Goal: Information Seeking & Learning: Learn about a topic

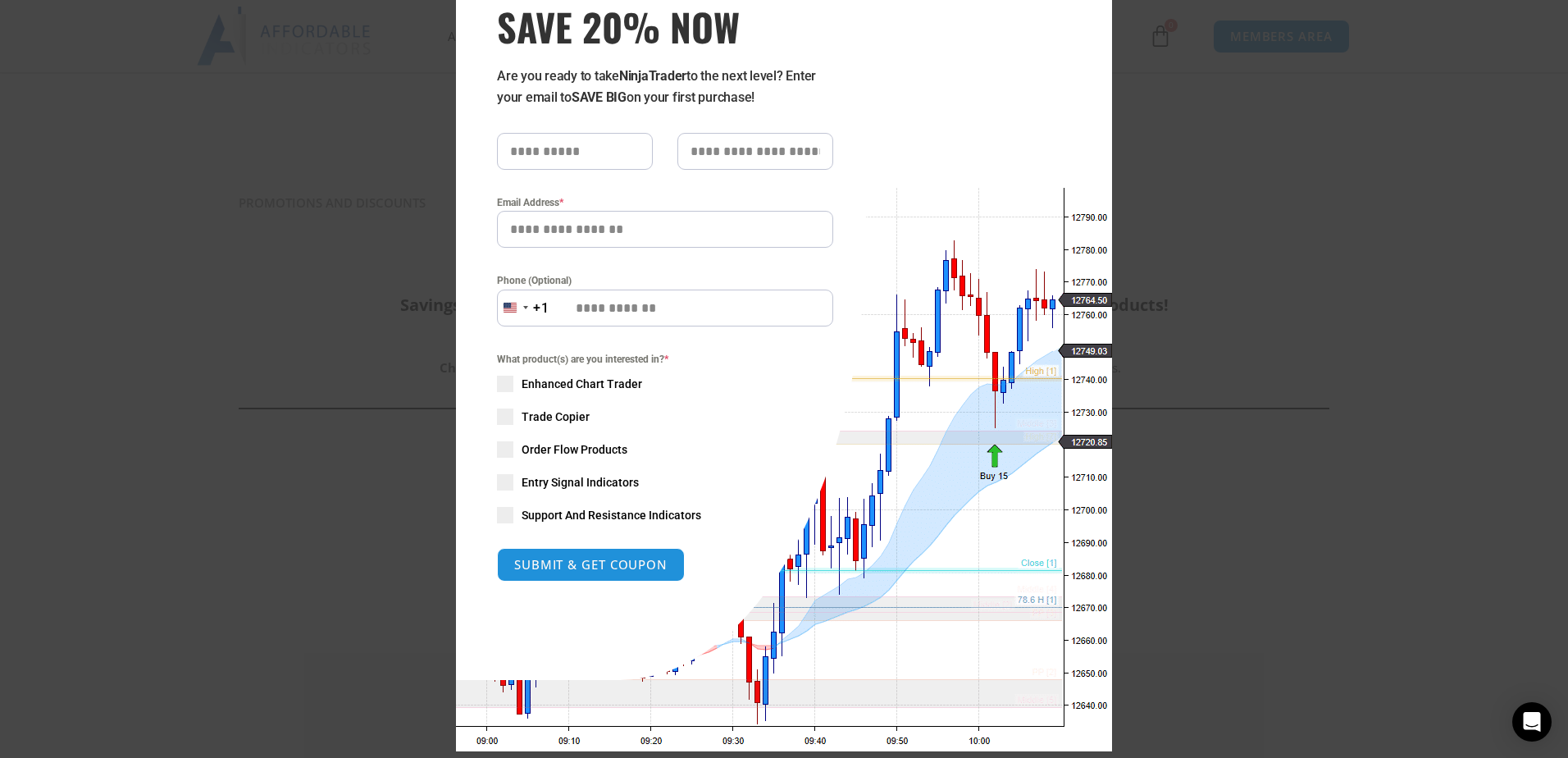
scroll to position [124, 0]
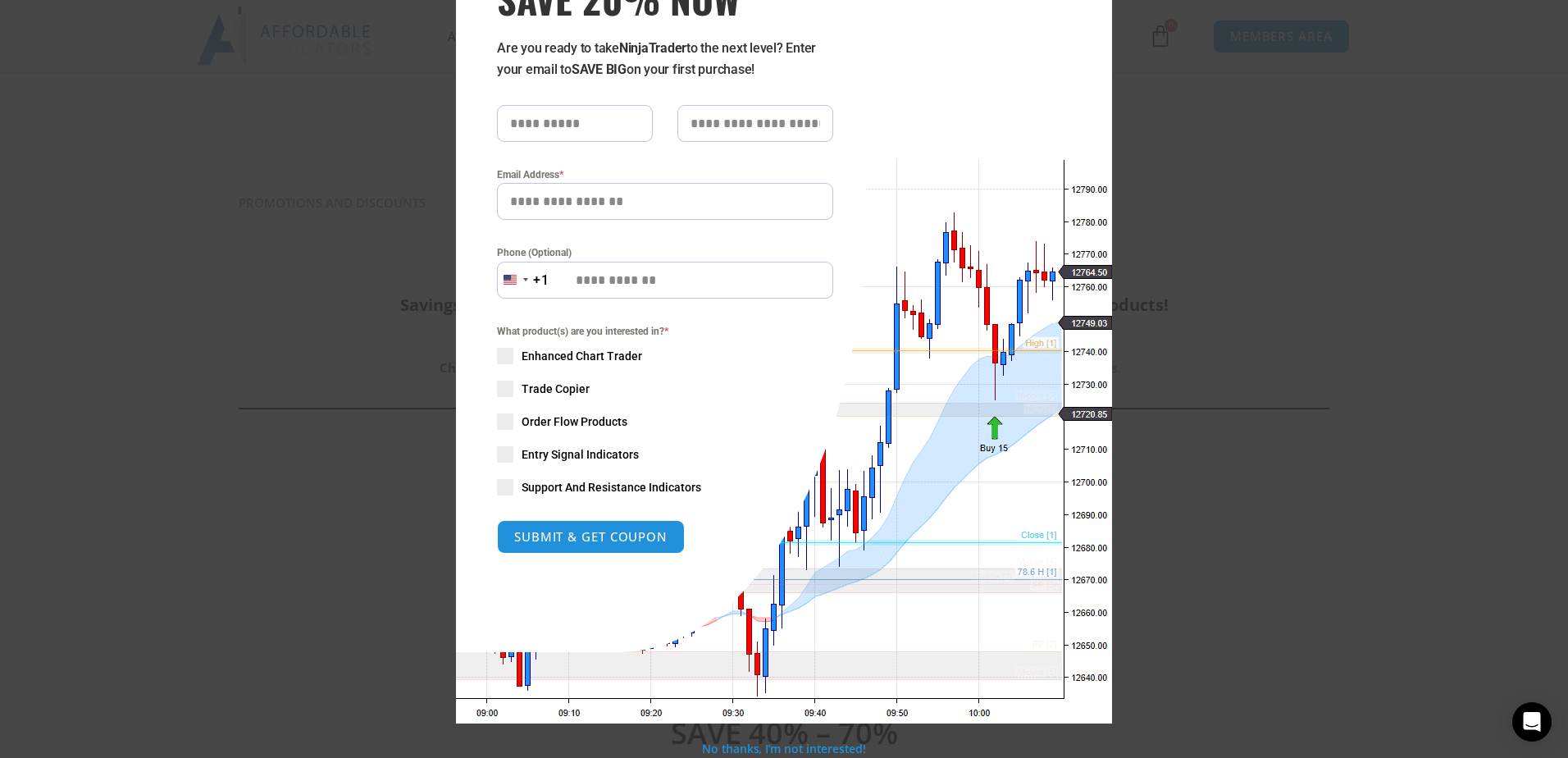
drag, startPoint x: 996, startPoint y: 77, endPoint x: 1012, endPoint y: 267, distance: 190.7
click at [777, 267] on div "Close this module SAVE 20% NOW Are you ready to take NinjaTrader to the next le…" at bounding box center [784, 313] width 656 height 822
click at [770, 606] on link "No thanks, I’m not interested!" at bounding box center [783, 748] width 163 height 15
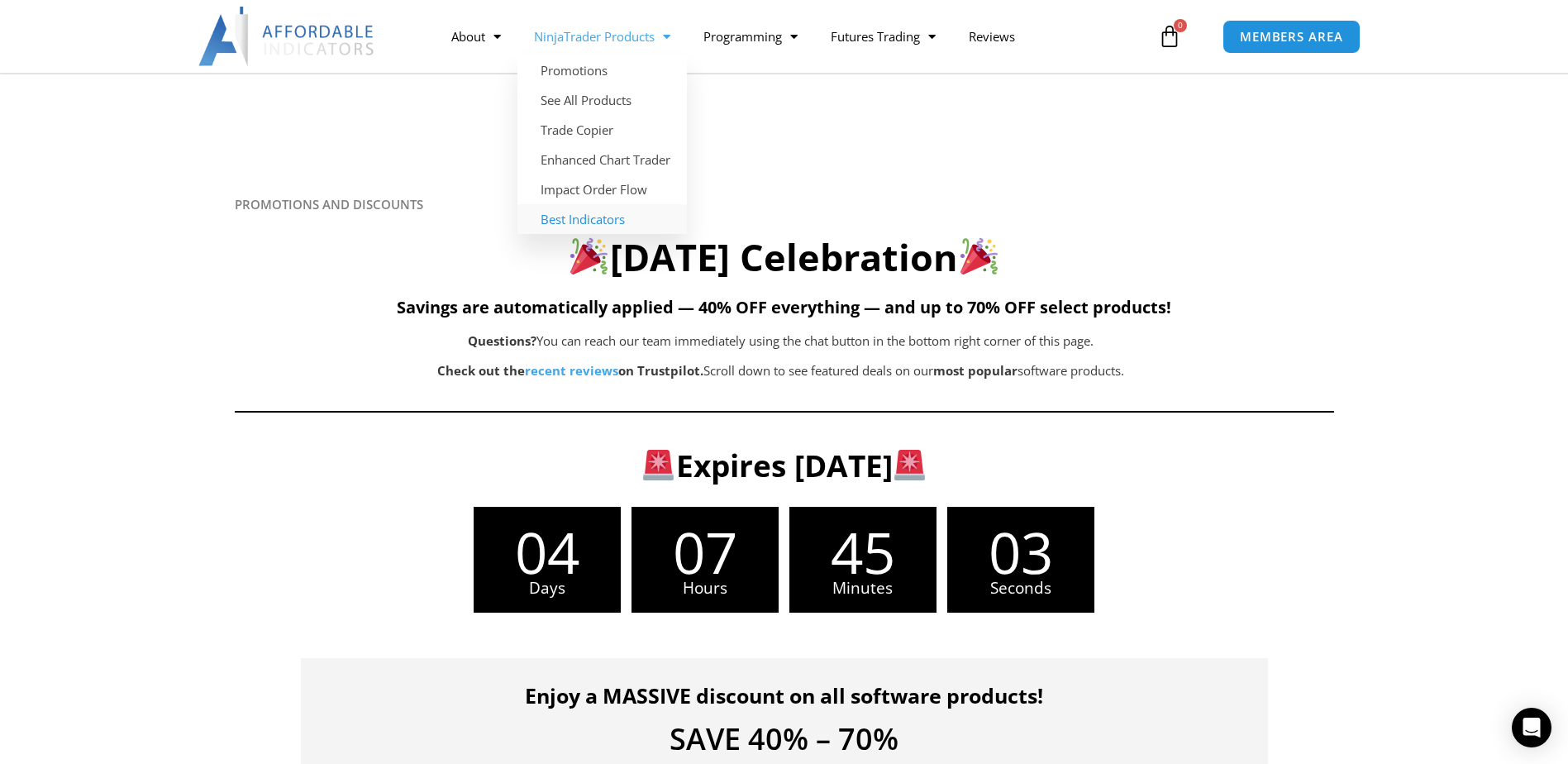
click at [593, 215] on link "Best Indicators" at bounding box center [602, 219] width 170 height 30
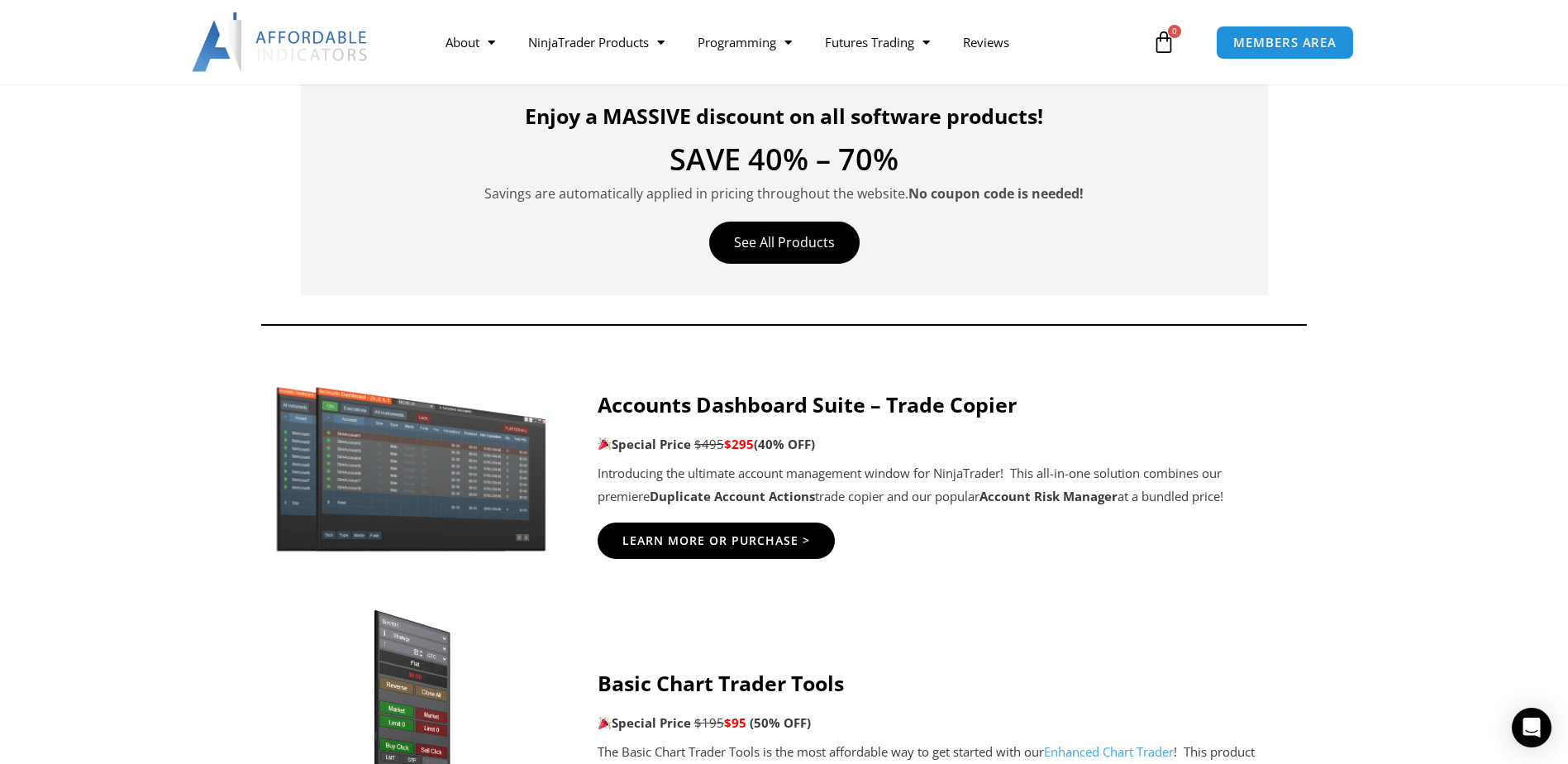
scroll to position [252, 0]
